Goal: Task Accomplishment & Management: Manage account settings

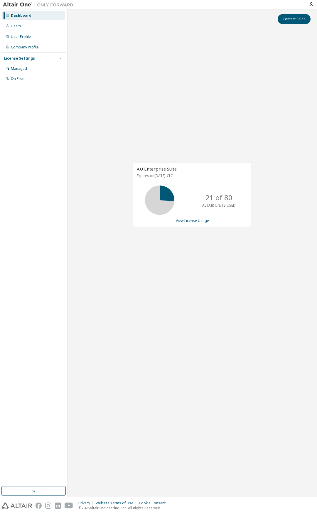
click at [206, 256] on div "AU Enterprise Suite Expires on [DATE] UTC 21 of 80 ALTAIR UNITS USED View Licen…" at bounding box center [191, 198] width 243 height 334
click at [210, 289] on div "AU Enterprise Suite Expires on [DATE] UTC 21 of 80 ALTAIR UNITS USED View Licen…" at bounding box center [191, 198] width 243 height 334
click at [80, 332] on div "AU Enterprise Suite Expires on [DATE] UTC 21 of 80 ALTAIR UNITS USED View Licen…" at bounding box center [191, 198] width 243 height 334
click at [41, 70] on div "Managed" at bounding box center [33, 68] width 62 height 9
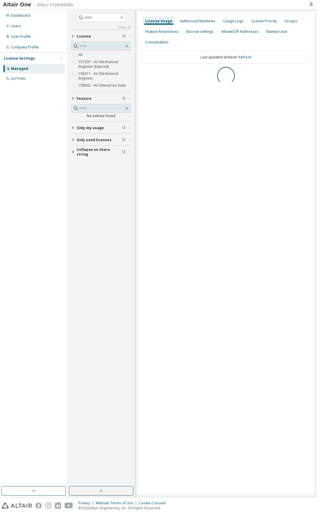
click at [43, 252] on div "Dashboard Users User Profile Company Profile License Settings Managed On Prem" at bounding box center [33, 247] width 65 height 475
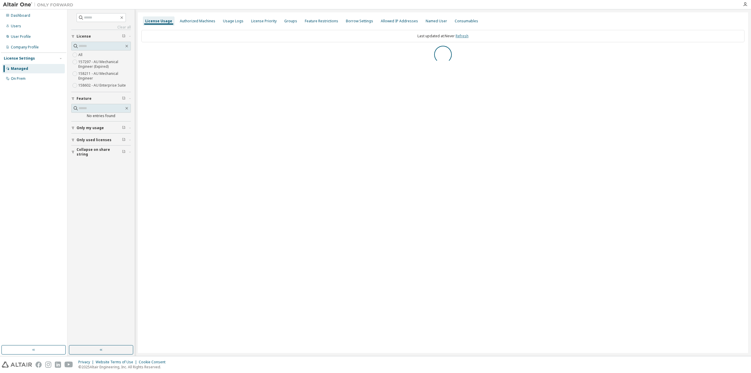
click at [317, 35] on link "Refresh" at bounding box center [462, 35] width 13 height 5
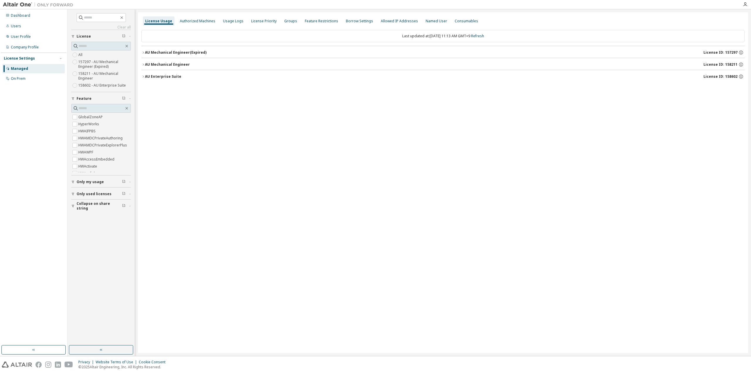
click at [102, 86] on label "158602 - AU Enterprise Suite" at bounding box center [102, 85] width 49 height 7
click at [150, 53] on div "AU Enterprise Suite" at bounding box center [163, 52] width 36 height 5
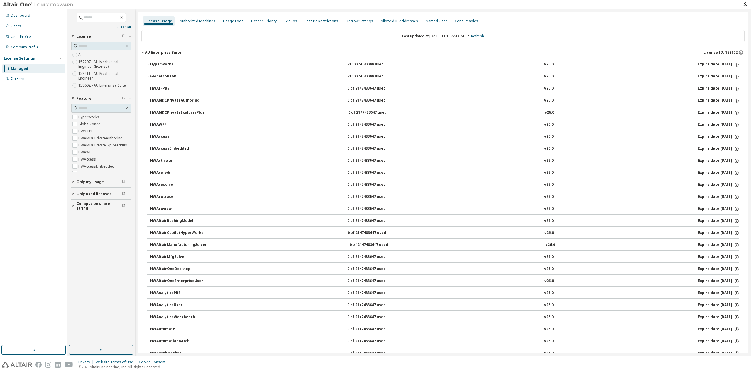
click at [148, 63] on icon "button" at bounding box center [149, 65] width 4 height 4
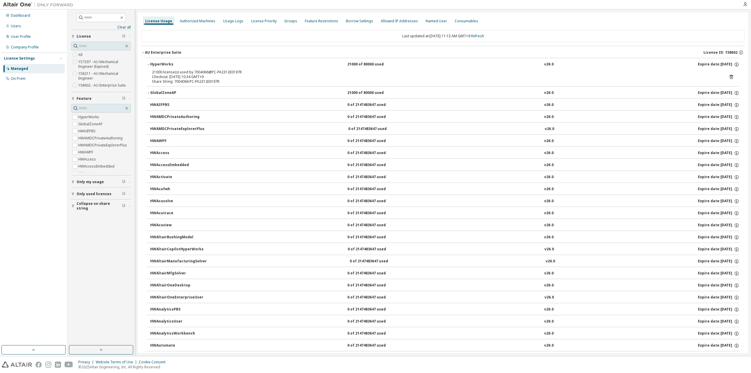
click at [150, 90] on button "GlobalZoneAP 21000 of 80000 used v26.0 Expire date: 2025-11-23" at bounding box center [443, 93] width 593 height 13
